Goal: Task Accomplishment & Management: Use online tool/utility

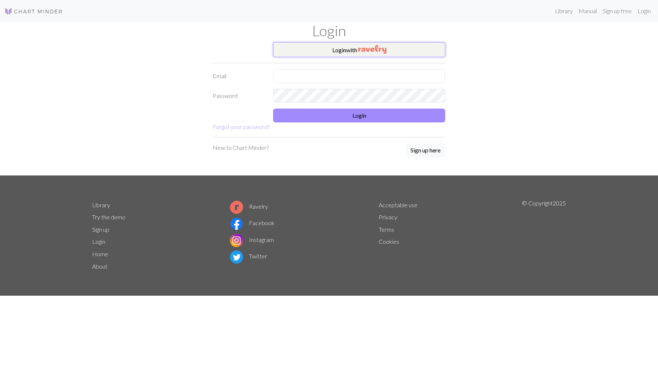
click at [347, 48] on button "Login with" at bounding box center [359, 49] width 172 height 15
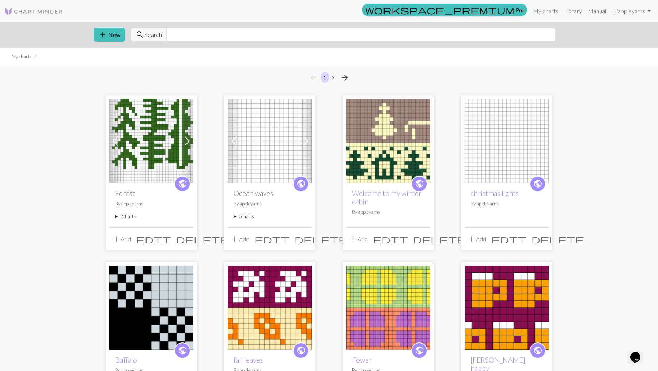
click at [172, 148] on img at bounding box center [151, 141] width 84 height 84
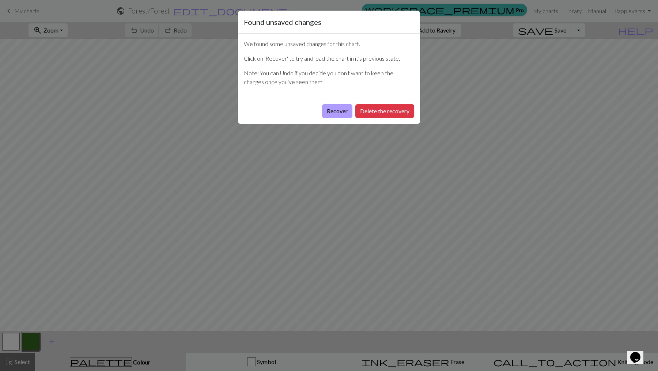
click at [333, 109] on button "Recover" at bounding box center [337, 111] width 30 height 14
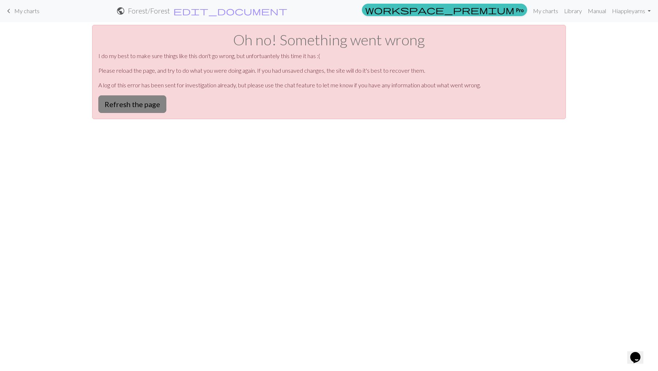
click at [143, 105] on button "Refresh the page" at bounding box center [132, 104] width 68 height 18
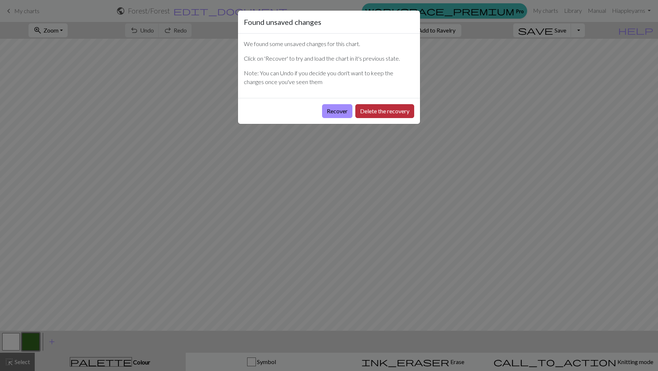
click at [375, 111] on button "Delete the recovery" at bounding box center [384, 111] width 59 height 14
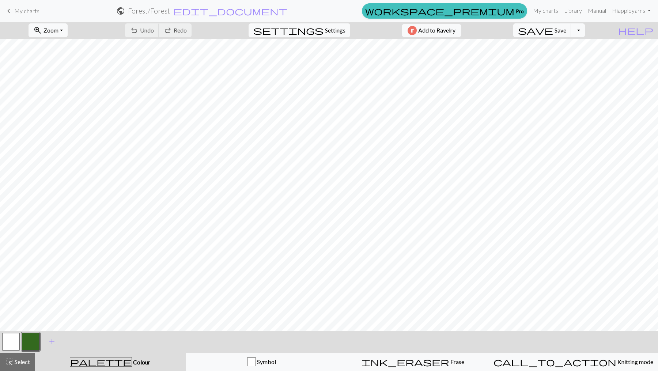
click at [14, 340] on button "button" at bounding box center [11, 342] width 18 height 18
click at [31, 339] on button "button" at bounding box center [31, 342] width 18 height 18
click at [10, 342] on button "button" at bounding box center [11, 342] width 18 height 18
click at [33, 341] on button "button" at bounding box center [31, 342] width 18 height 18
click at [9, 341] on button "button" at bounding box center [11, 342] width 18 height 18
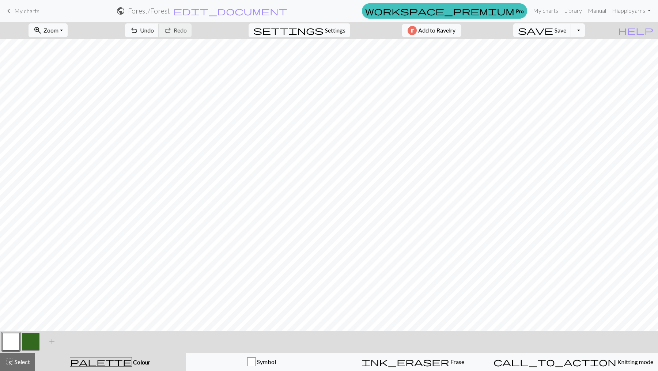
click at [32, 342] on button "button" at bounding box center [31, 342] width 18 height 18
click at [11, 340] on button "button" at bounding box center [11, 342] width 18 height 18
click at [32, 341] on button "button" at bounding box center [31, 342] width 18 height 18
click at [9, 341] on button "button" at bounding box center [11, 342] width 18 height 18
click at [30, 340] on button "button" at bounding box center [31, 342] width 18 height 18
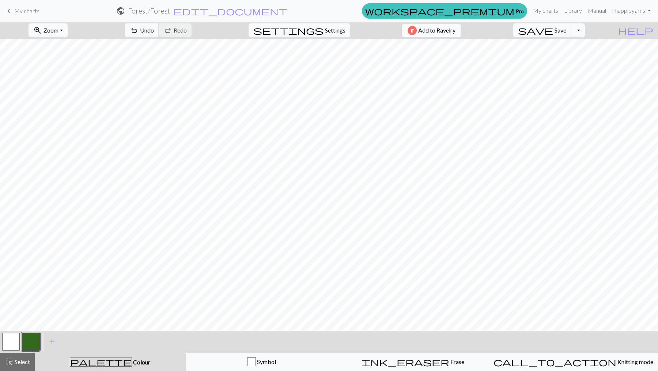
click at [14, 337] on button "button" at bounding box center [11, 342] width 18 height 18
click at [27, 339] on button "button" at bounding box center [31, 342] width 18 height 18
